Goal: Navigation & Orientation: Find specific page/section

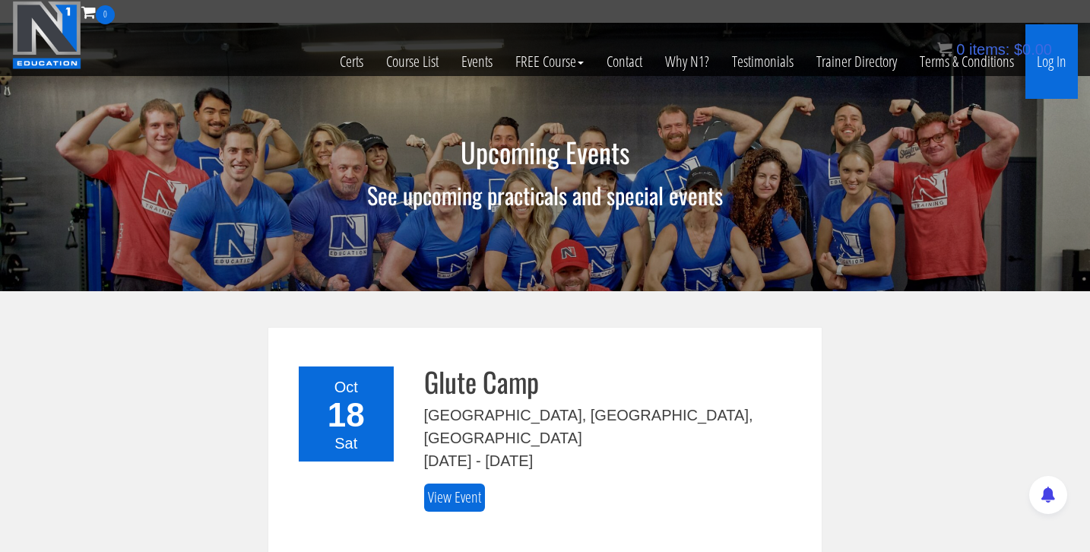
click at [1057, 65] on link "Log In" at bounding box center [1051, 61] width 52 height 74
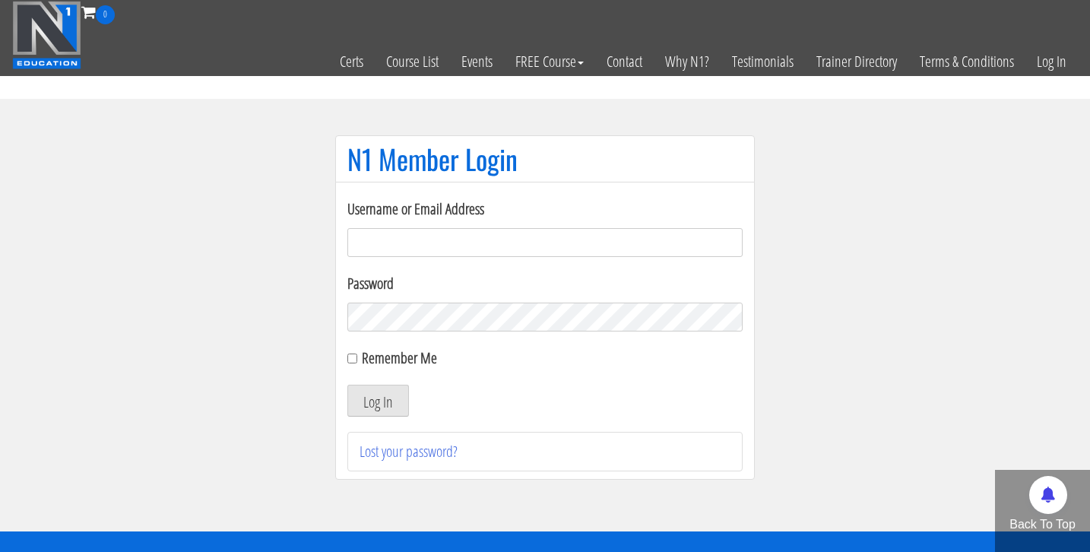
click at [556, 242] on input "Username or Email Address" at bounding box center [544, 242] width 395 height 29
type input "bosslady"
click at [347, 385] on button "Log In" at bounding box center [378, 401] width 62 height 32
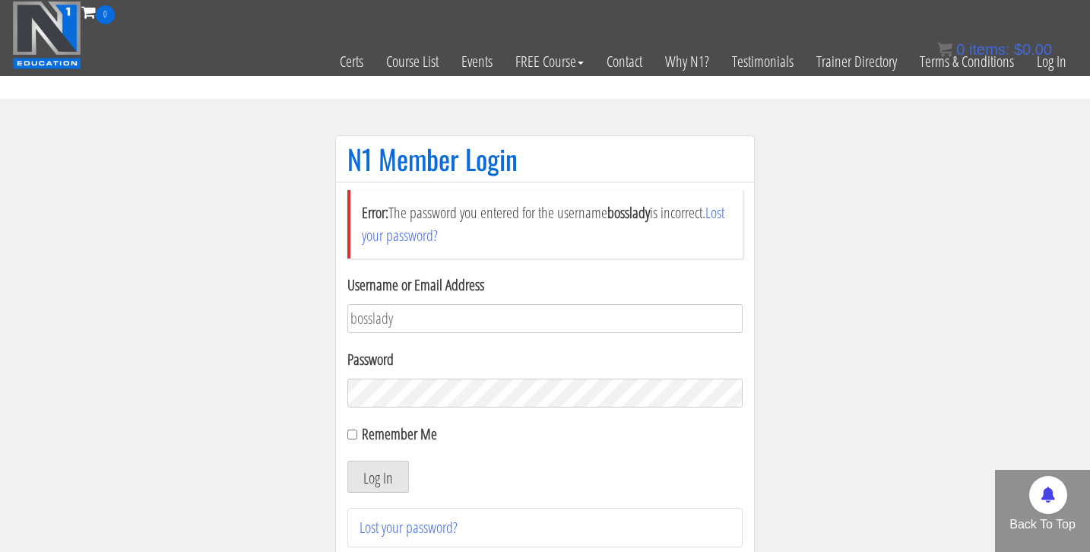
click at [347, 461] on button "Log In" at bounding box center [378, 477] width 62 height 32
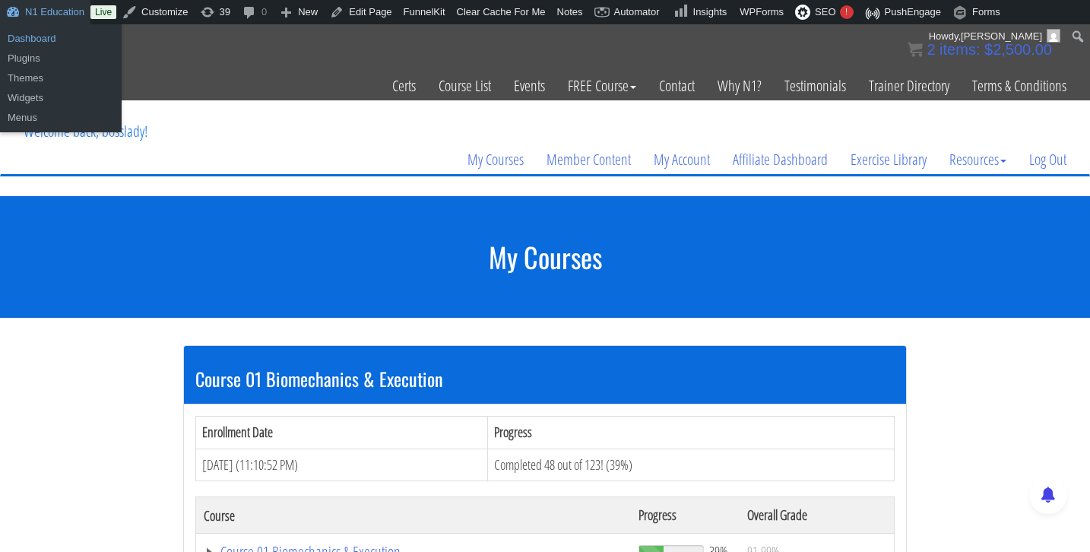
click at [41, 36] on link "Dashboard" at bounding box center [61, 39] width 122 height 20
